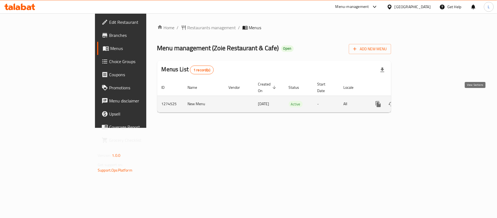
click at [421, 101] on icon "enhanced table" at bounding box center [418, 104] width 7 height 7
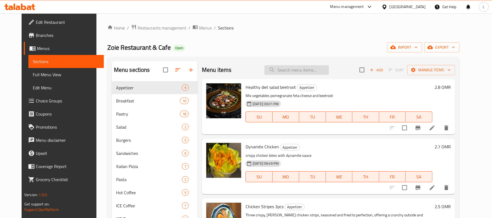
click at [298, 66] on div "Menu items Add Sort Manage items" at bounding box center [328, 70] width 253 height 18
click at [305, 71] on input "search" at bounding box center [296, 70] width 64 height 10
paste input "Labna zatar"
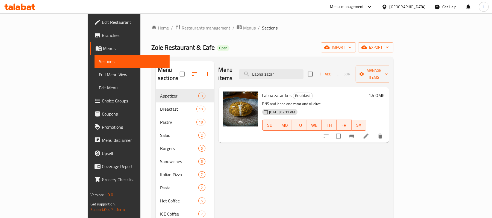
drag, startPoint x: 314, startPoint y: 72, endPoint x: 226, endPoint y: 78, distance: 87.6
click at [226, 78] on div "Menu items Labna zatar Add Sort Manage items" at bounding box center [304, 74] width 171 height 26
paste input "Mini pizza"
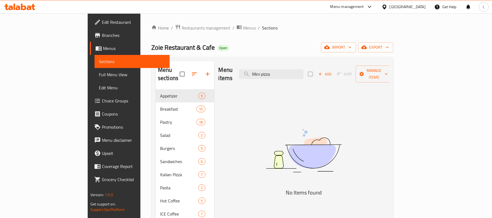
type input "Mini pizza"
click at [182, 31] on span "Restaurants management" at bounding box center [206, 28] width 49 height 7
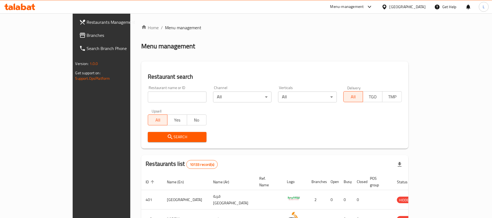
click at [419, 5] on div "[GEOGRAPHIC_DATA]" at bounding box center [408, 7] width 36 height 6
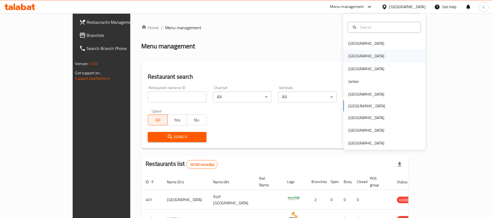
click at [349, 54] on div "[GEOGRAPHIC_DATA]" at bounding box center [366, 56] width 36 height 6
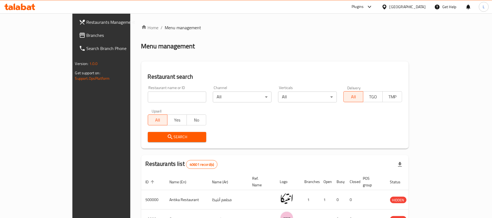
click at [87, 37] on span "Branches" at bounding box center [119, 35] width 64 height 7
